Goal: Task Accomplishment & Management: Manage account settings

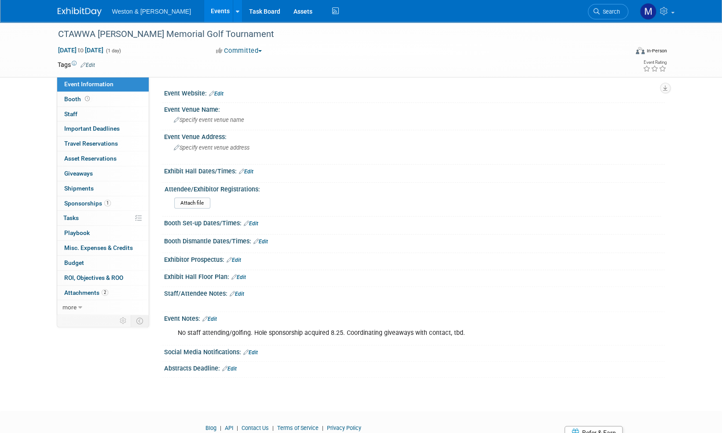
click at [212, 317] on link "Edit" at bounding box center [209, 319] width 15 height 6
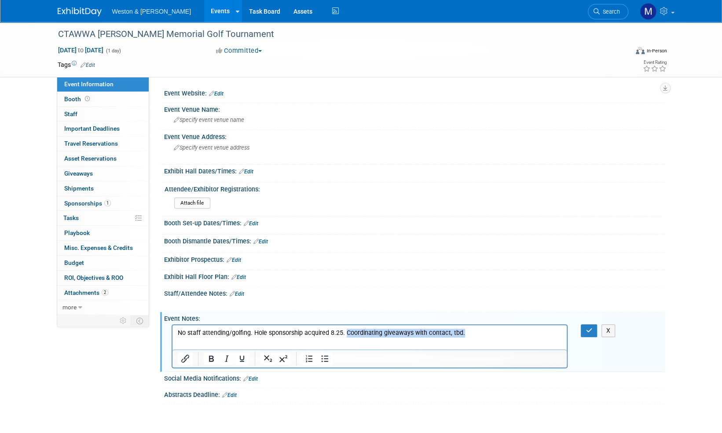
drag, startPoint x: 475, startPoint y: 333, endPoint x: 505, endPoint y: 327, distance: 30.5
click at [345, 335] on p "No staff attending/golfing. Hole sponsorship acquired 8.25. Coordinating giveaw…" at bounding box center [369, 333] width 385 height 9
drag, startPoint x: 590, startPoint y: 328, endPoint x: 392, endPoint y: 13, distance: 372.3
click at [590, 328] on icon "button" at bounding box center [589, 330] width 7 height 6
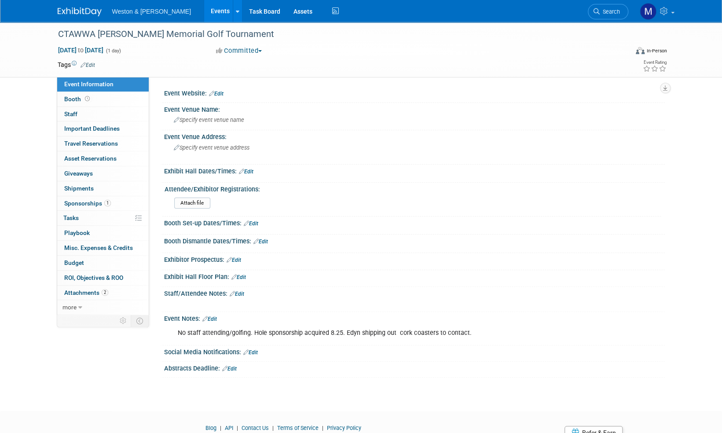
click at [79, 11] on img at bounding box center [80, 11] width 44 height 9
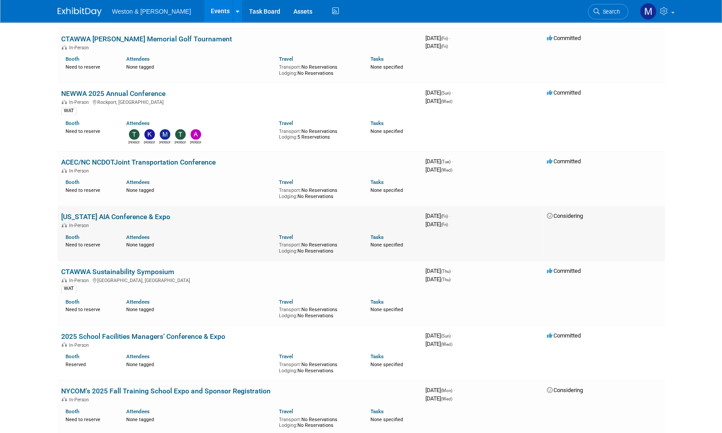
scroll to position [792, 0]
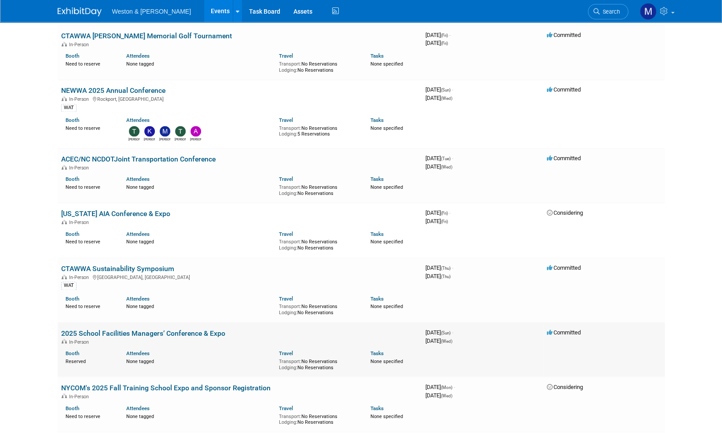
click at [173, 330] on link "2025 School Facilities Managers’ Conference & Expo" at bounding box center [143, 333] width 164 height 8
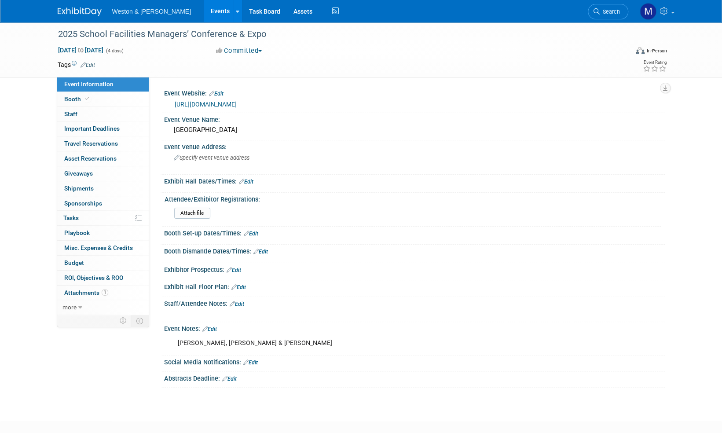
click at [216, 326] on link "Edit" at bounding box center [209, 329] width 15 height 6
